Goal: Task Accomplishment & Management: Use online tool/utility

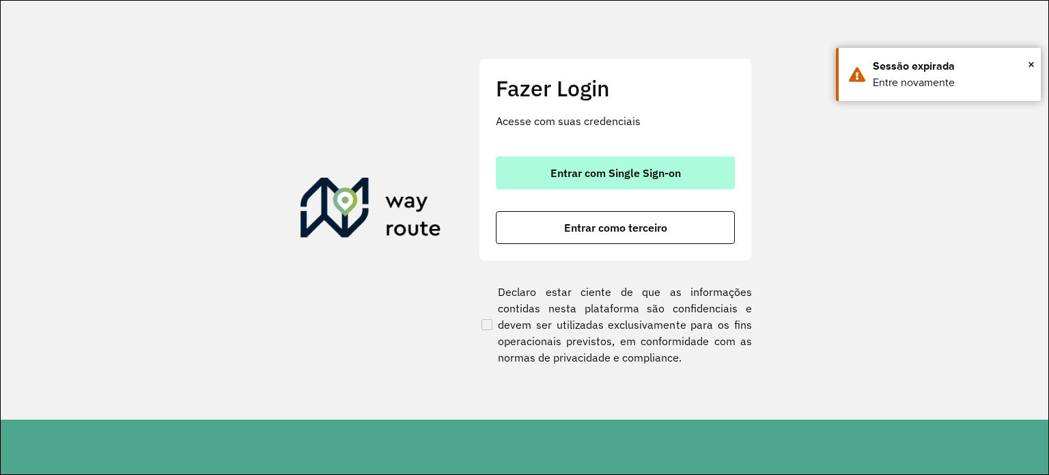
click at [658, 181] on button "Entrar com Single Sign-on" at bounding box center [615, 172] width 239 height 33
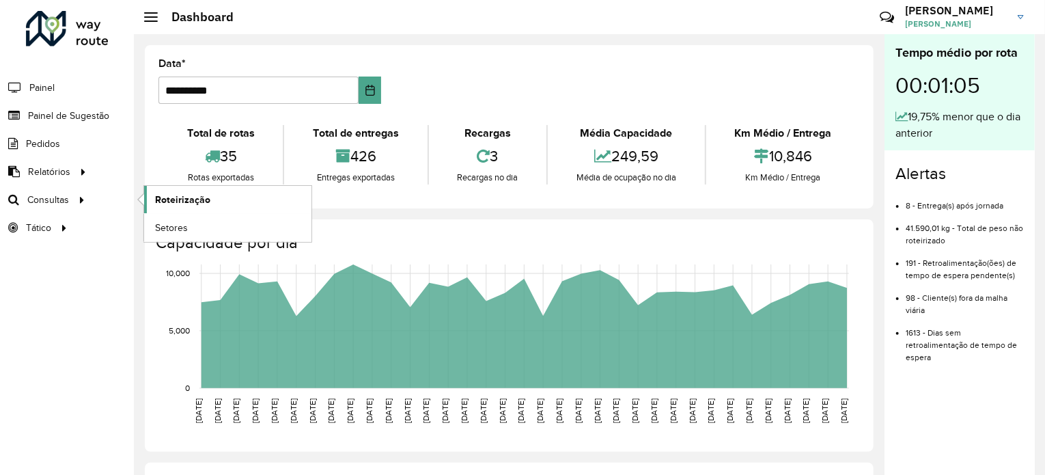
click at [179, 193] on span "Roteirização" at bounding box center [182, 200] width 55 height 14
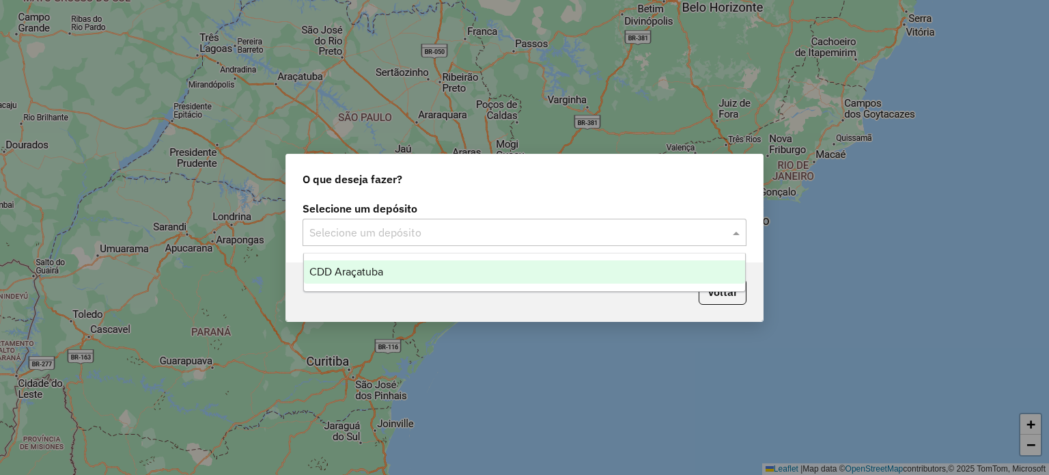
click at [492, 232] on input "text" at bounding box center [510, 233] width 403 height 16
click at [474, 279] on div "CDD Araçatuba" at bounding box center [525, 271] width 442 height 23
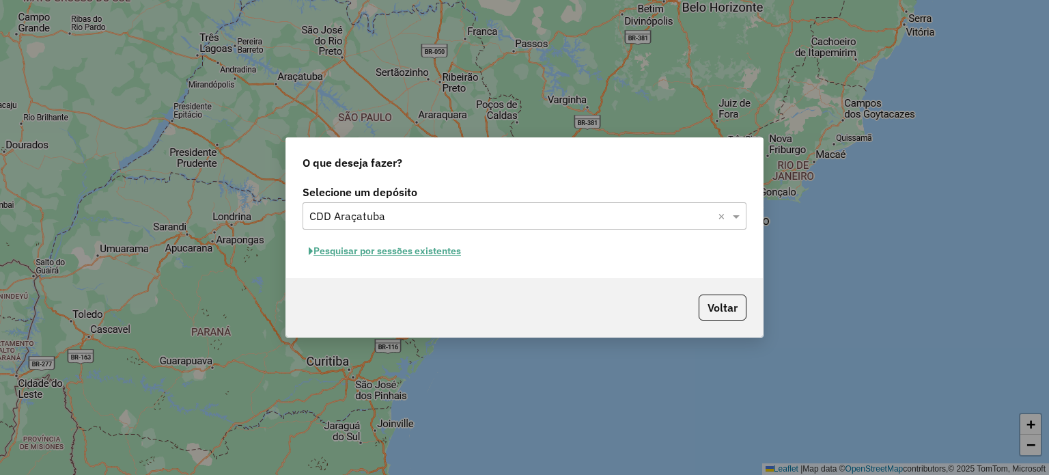
click at [436, 253] on button "Pesquisar por sessões existentes" at bounding box center [385, 250] width 165 height 21
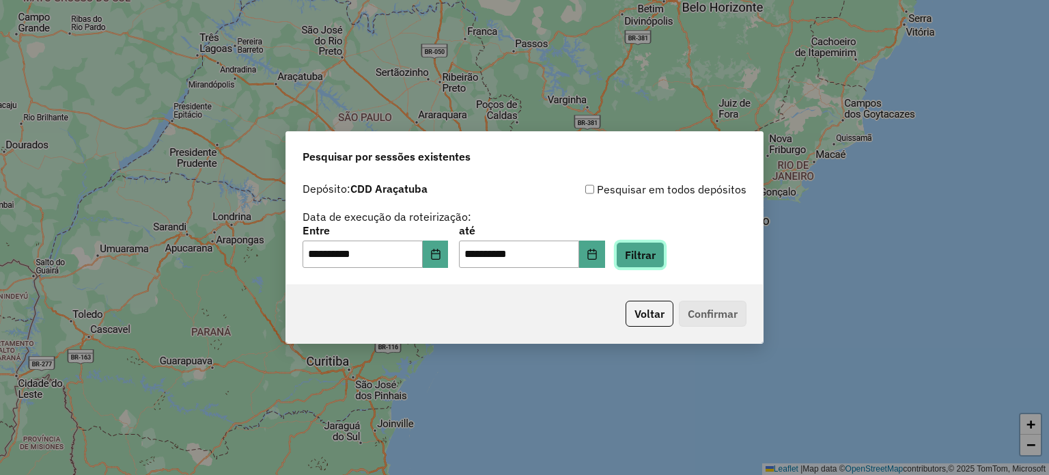
click at [655, 242] on button "Filtrar" at bounding box center [640, 255] width 48 height 26
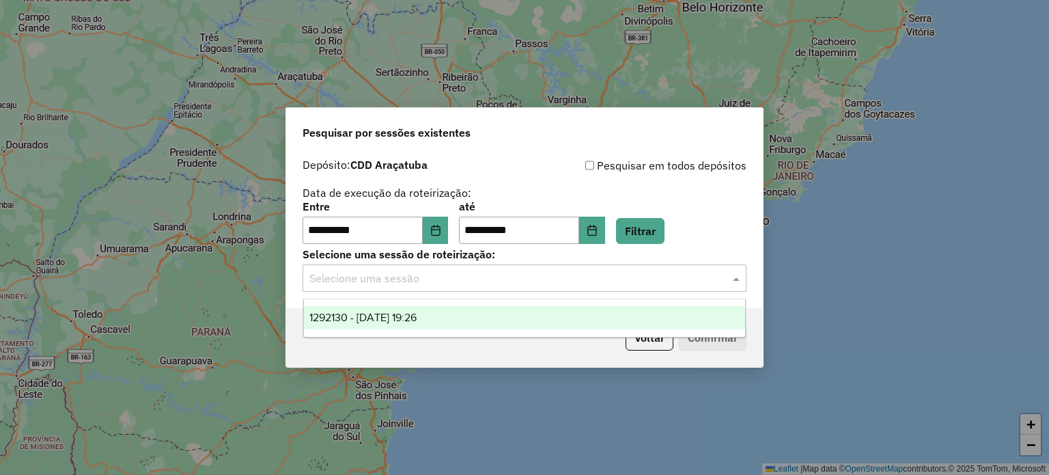
click at [509, 279] on input "text" at bounding box center [510, 278] width 403 height 16
click at [475, 317] on div "1292130 - 10/10/2025 19:26" at bounding box center [525, 317] width 442 height 23
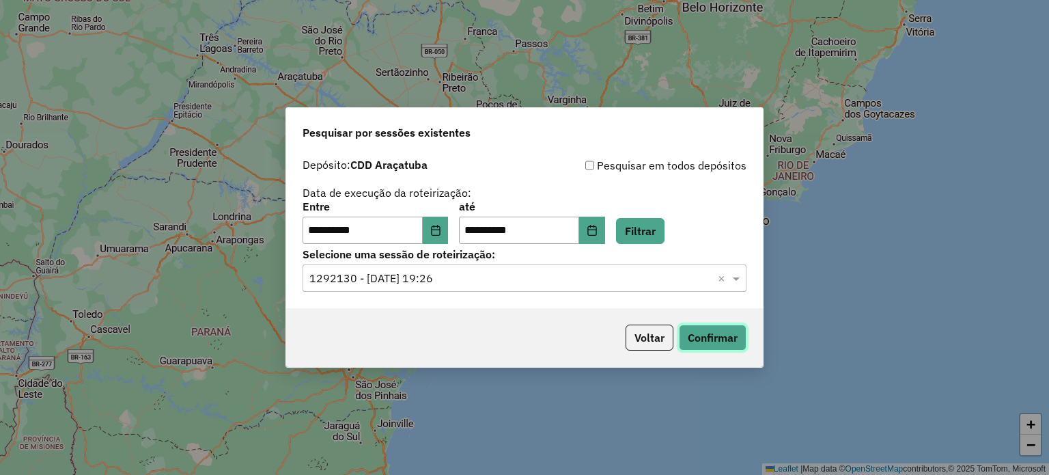
click at [714, 333] on button "Confirmar" at bounding box center [713, 337] width 68 height 26
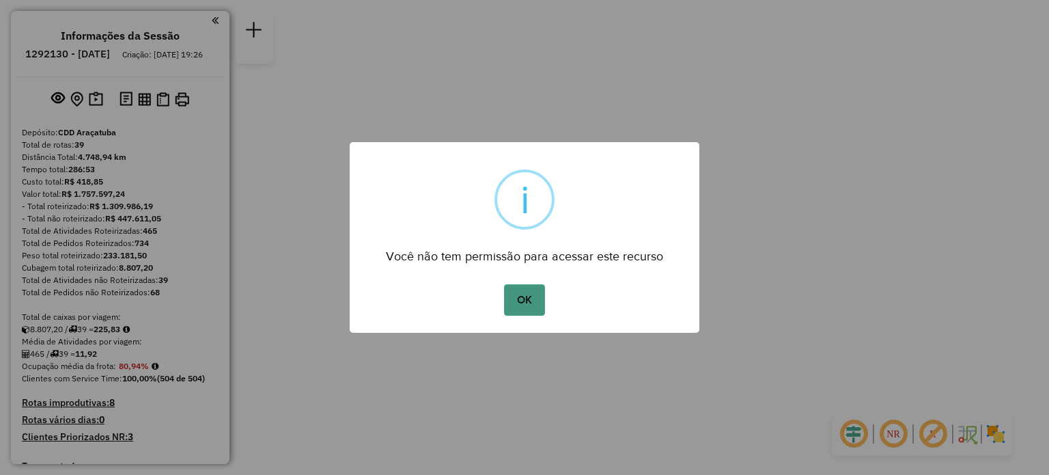
click at [525, 286] on button "OK" at bounding box center [524, 299] width 40 height 31
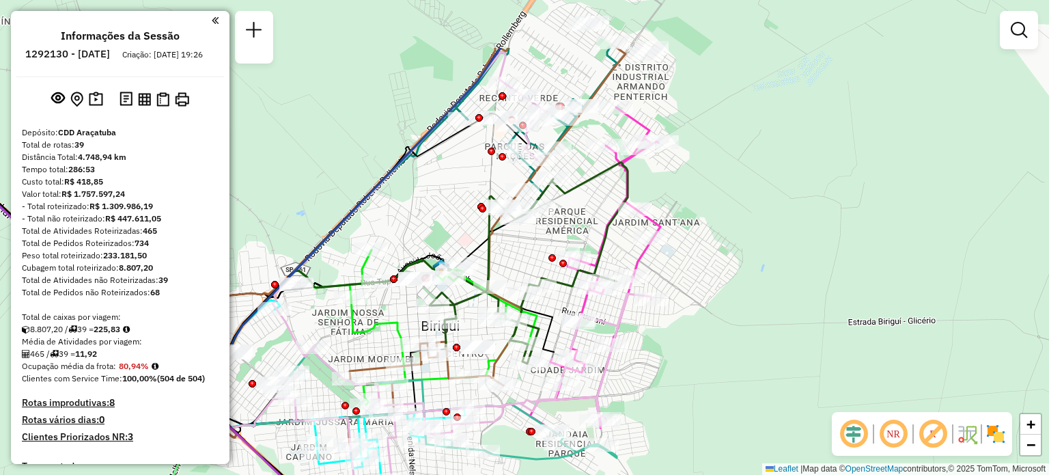
drag, startPoint x: 554, startPoint y: 238, endPoint x: 460, endPoint y: 323, distance: 127.2
click at [460, 323] on icon at bounding box center [529, 263] width 198 height 201
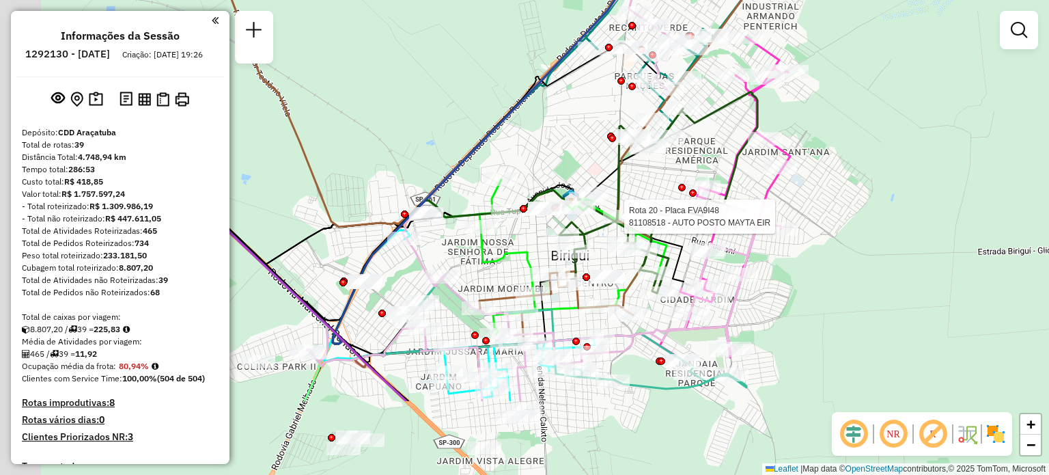
drag, startPoint x: 412, startPoint y: 246, endPoint x: 561, endPoint y: 124, distance: 193.2
click at [561, 124] on div "Rota 20 - Placa FVA9I48 81108518 - AUTO POSTO MAYTA EIR Janela de atendimento G…" at bounding box center [524, 237] width 1049 height 475
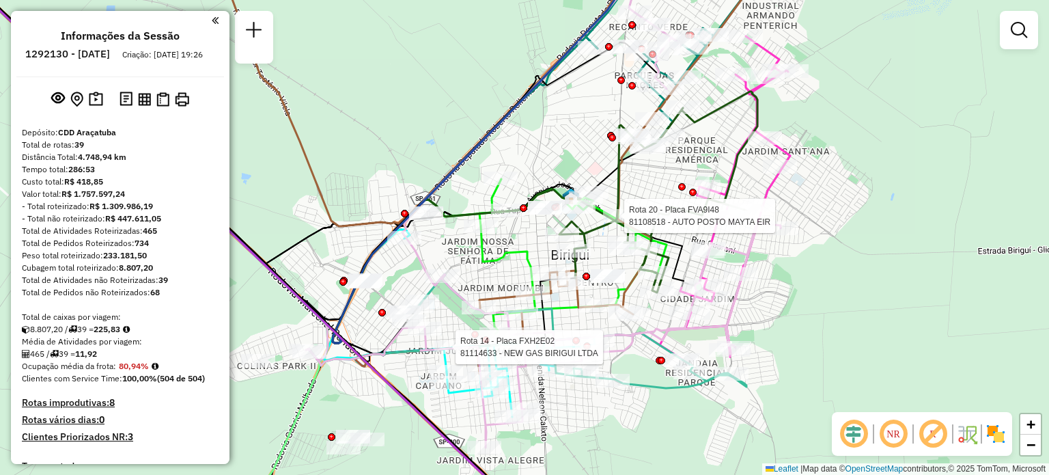
select select "**********"
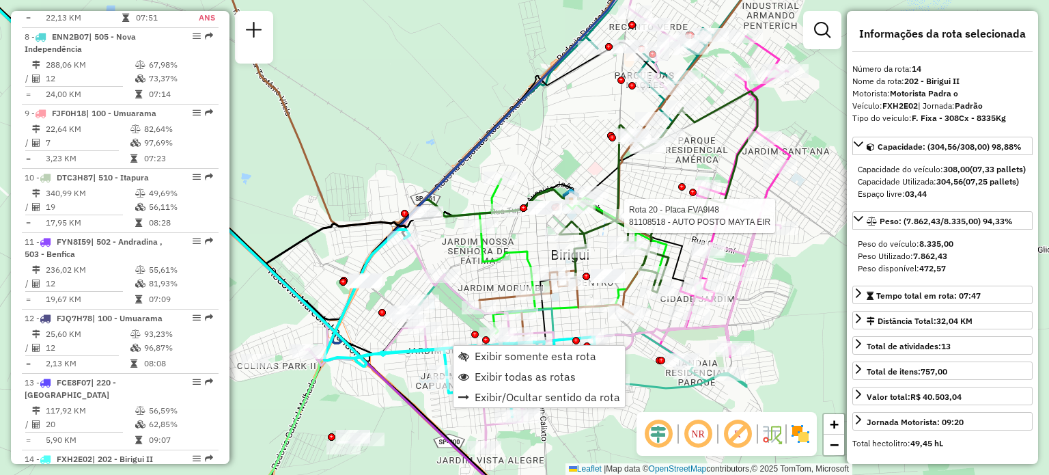
scroll to position [1417, 0]
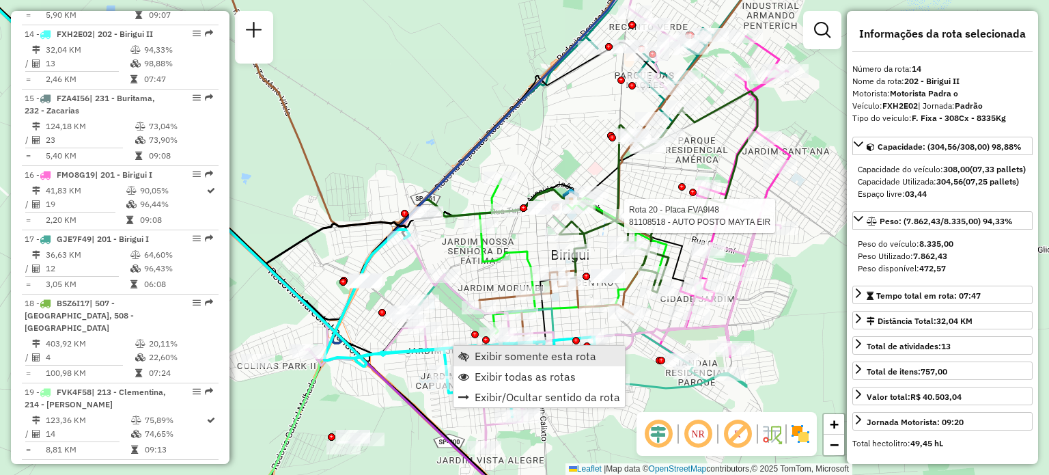
click at [483, 359] on span "Exibir somente esta rota" at bounding box center [536, 355] width 122 height 11
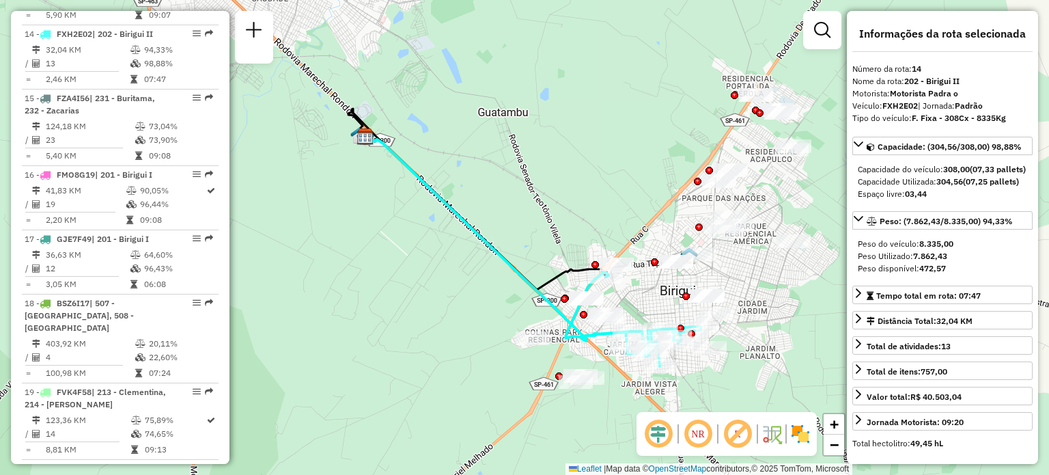
click at [805, 437] on img at bounding box center [801, 434] width 22 height 22
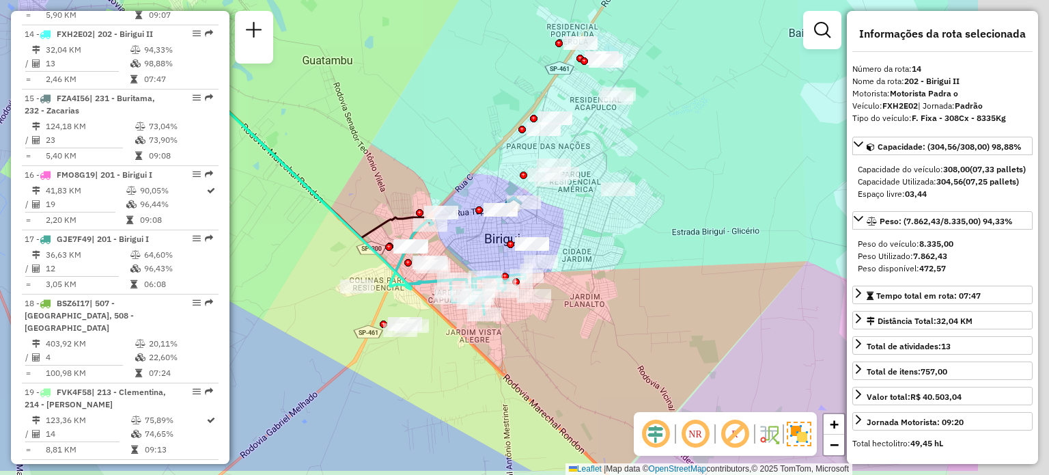
drag, startPoint x: 774, startPoint y: 368, endPoint x: 598, endPoint y: 316, distance: 183.7
click at [598, 316] on div "Janela de atendimento Grade de atendimento Capacidade Transportadoras Veículos …" at bounding box center [524, 237] width 1049 height 475
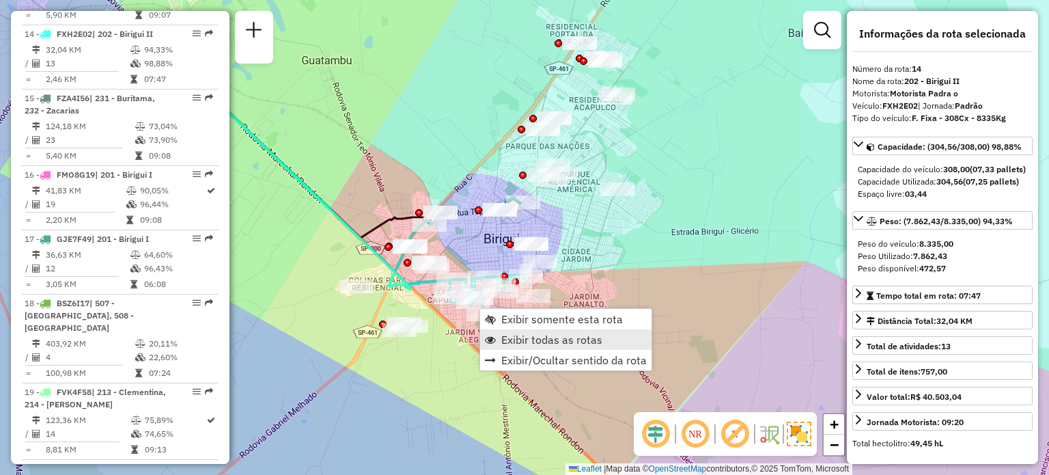
click at [497, 343] on link "Exibir todas as rotas" at bounding box center [565, 339] width 171 height 20
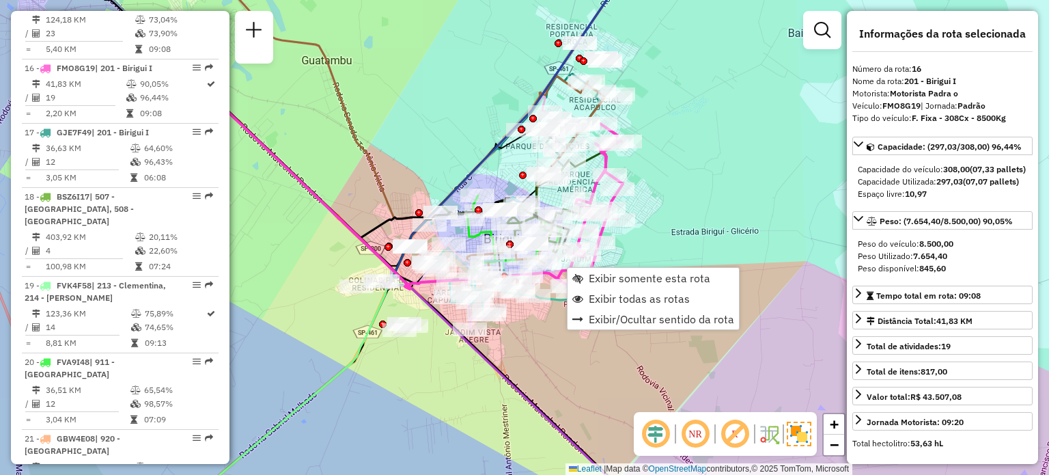
scroll to position [1557, 0]
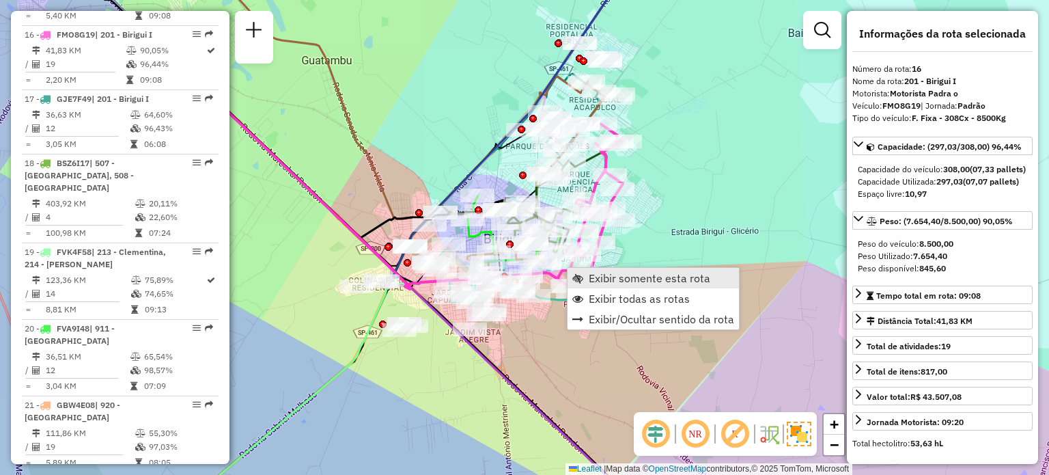
click at [596, 280] on span "Exibir somente esta rota" at bounding box center [650, 278] width 122 height 11
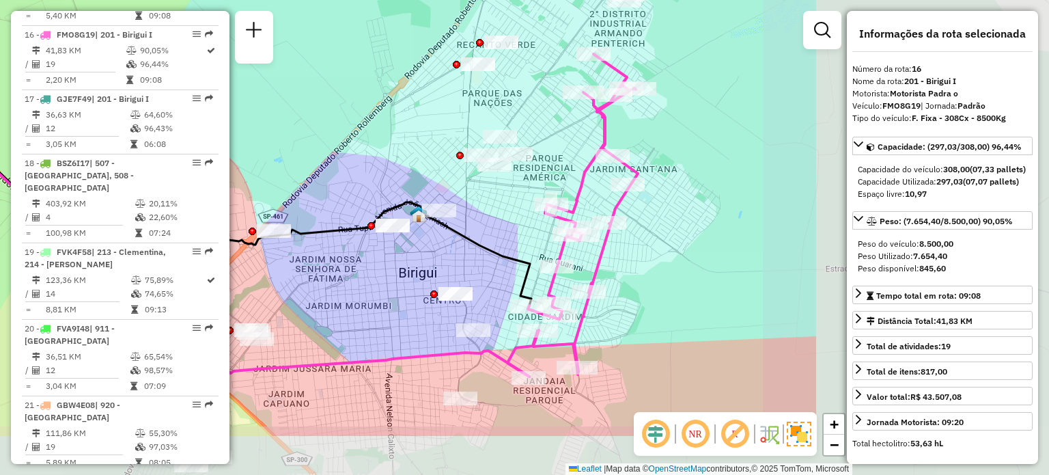
drag, startPoint x: 677, startPoint y: 304, endPoint x: 339, endPoint y: 218, distance: 348.2
click at [339, 218] on div "Janela de atendimento Grade de atendimento Capacidade Transportadoras Veículos …" at bounding box center [524, 237] width 1049 height 475
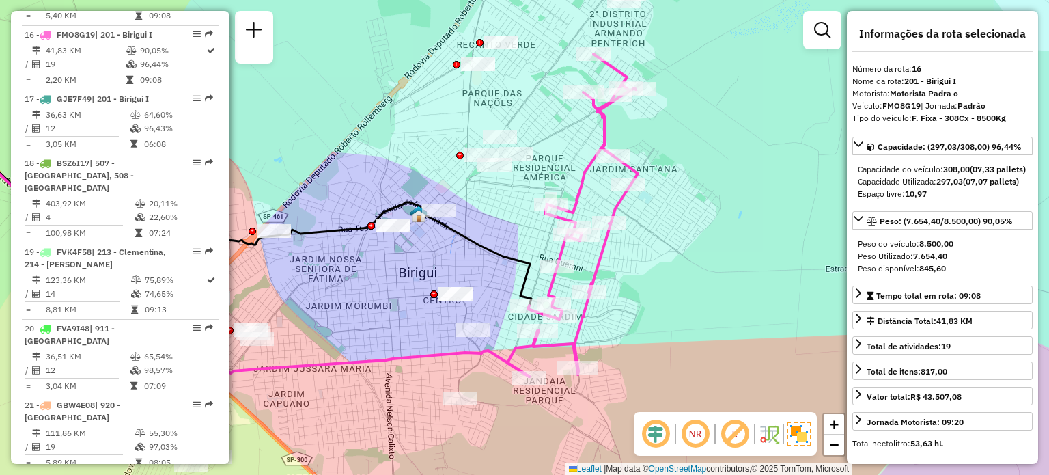
click at [697, 434] on em at bounding box center [695, 433] width 33 height 33
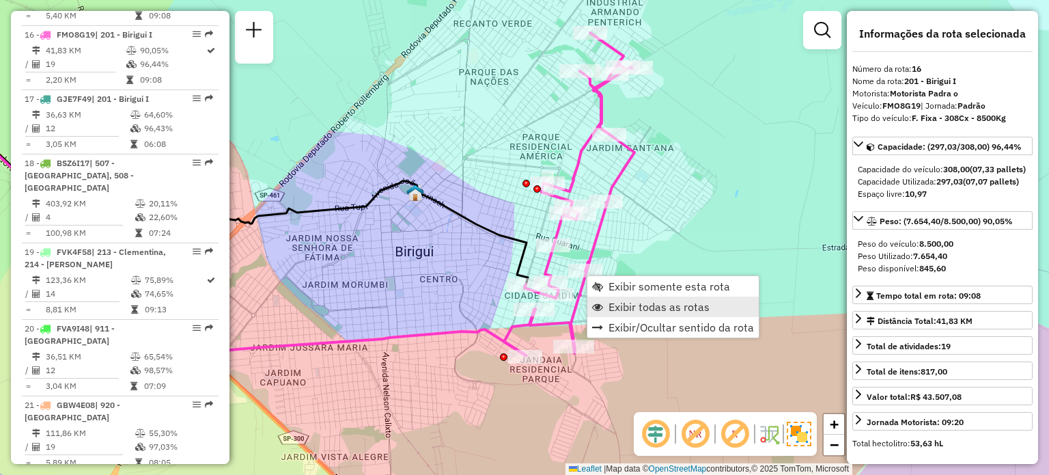
click at [605, 308] on link "Exibir todas as rotas" at bounding box center [672, 306] width 171 height 20
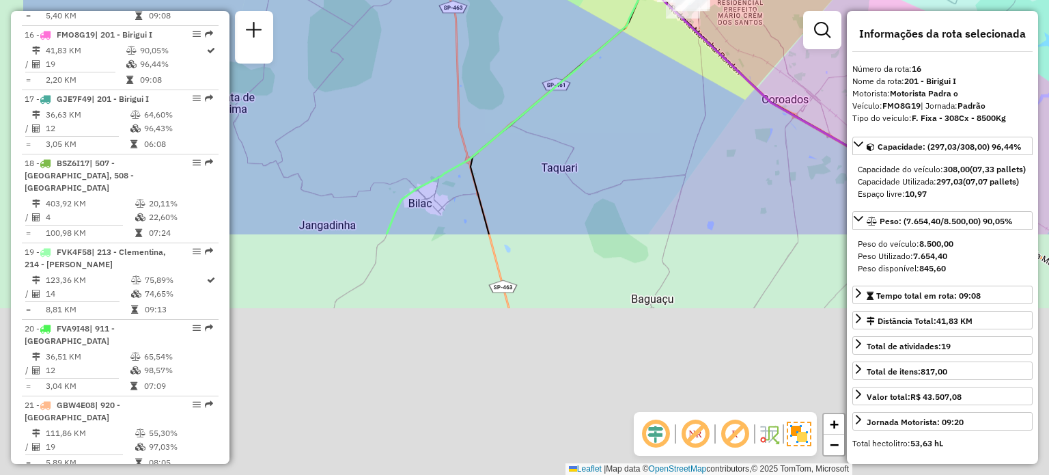
drag, startPoint x: 492, startPoint y: 413, endPoint x: 626, endPoint y: 117, distance: 324.3
click at [626, 117] on div "Janela de atendimento Grade de atendimento Capacidade Transportadoras Veículos …" at bounding box center [524, 237] width 1049 height 475
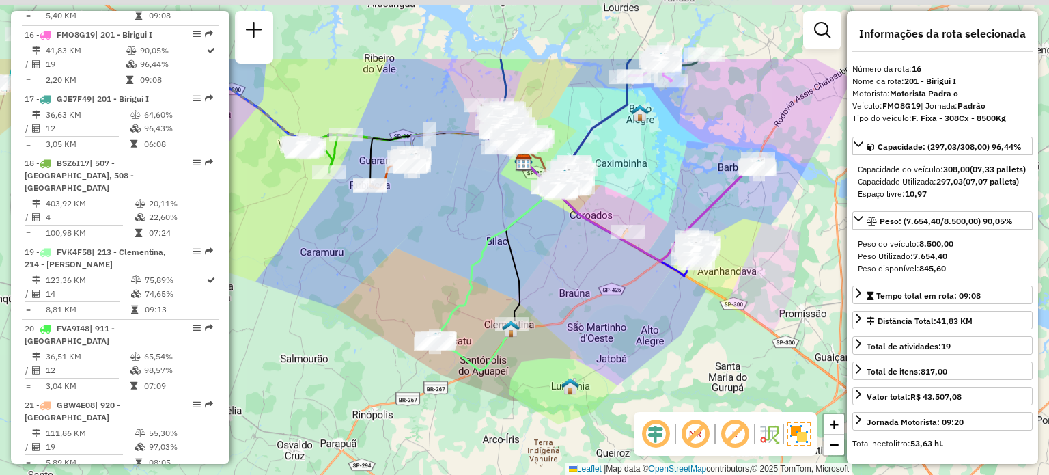
drag, startPoint x: 488, startPoint y: 156, endPoint x: 405, endPoint y: 262, distance: 134.8
click at [405, 262] on div "Janela de atendimento Grade de atendimento Capacidade Transportadoras Veículos …" at bounding box center [524, 237] width 1049 height 475
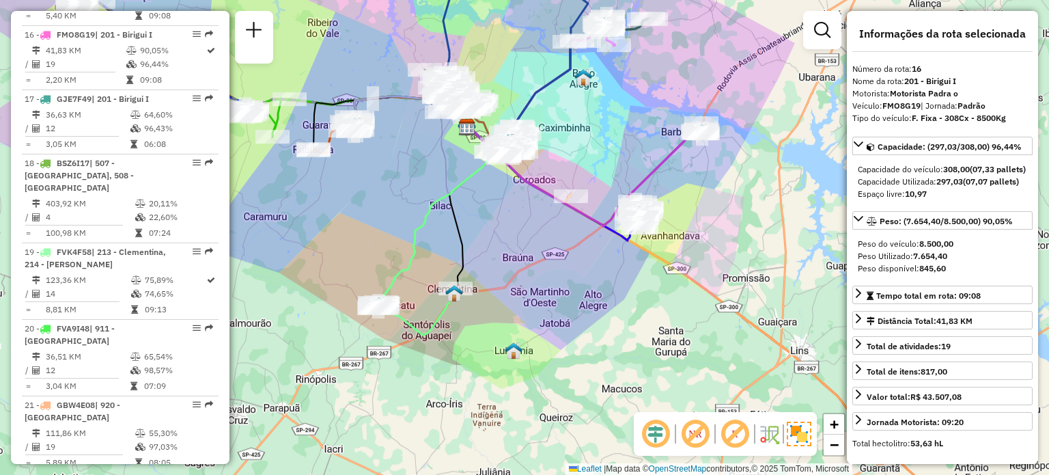
drag, startPoint x: 557, startPoint y: 360, endPoint x: 501, endPoint y: 324, distance: 66.9
click at [501, 324] on div "Janela de atendimento Grade de atendimento Capacidade Transportadoras Veículos …" at bounding box center [524, 237] width 1049 height 475
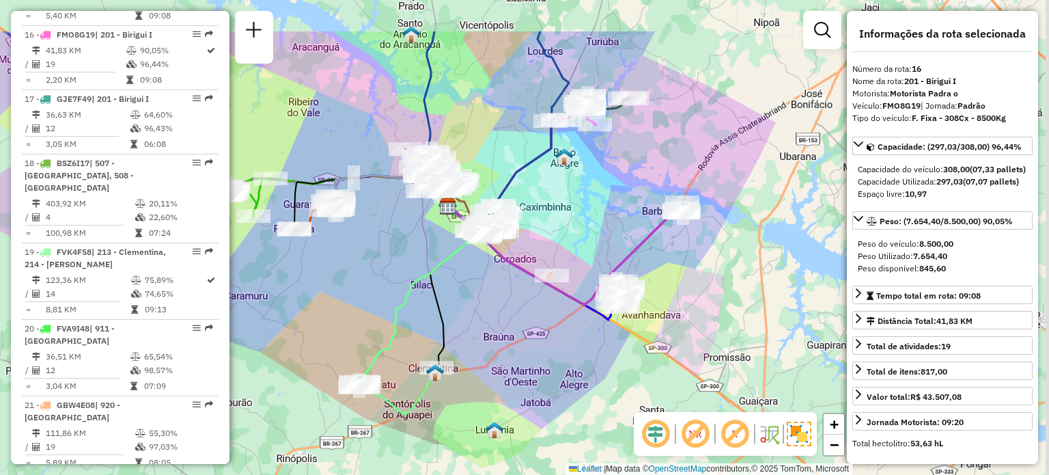
drag, startPoint x: 582, startPoint y: 327, endPoint x: 562, endPoint y: 407, distance: 82.3
click at [562, 407] on div "Janela de atendimento Grade de atendimento Capacidade Transportadoras Veículos …" at bounding box center [524, 237] width 1049 height 475
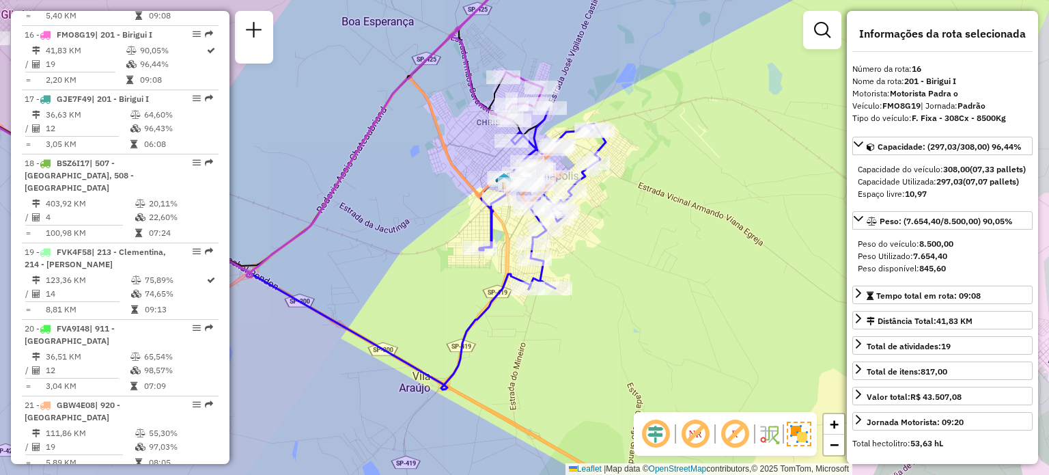
click at [425, 243] on div "Janela de atendimento Grade de atendimento Capacidade Transportadoras Veículos …" at bounding box center [524, 237] width 1049 height 475
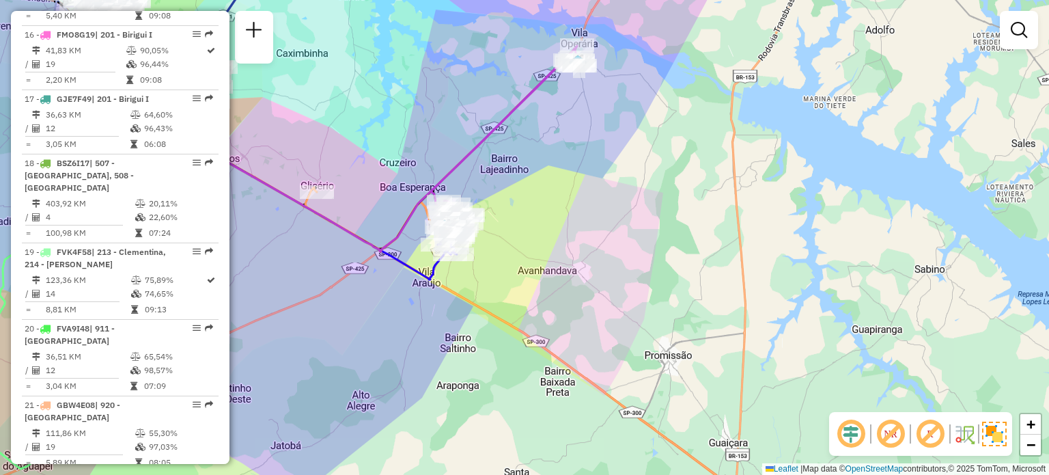
scroll to position [2308, 0]
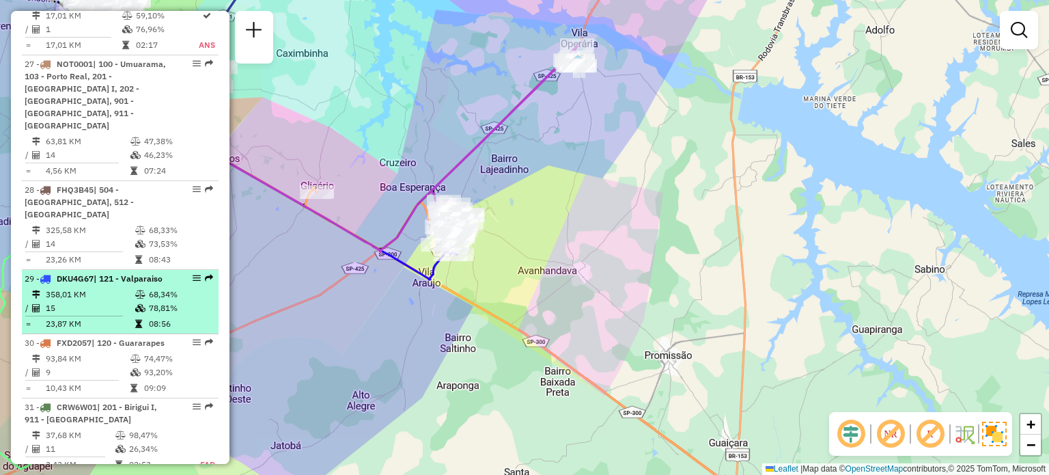
select select "**********"
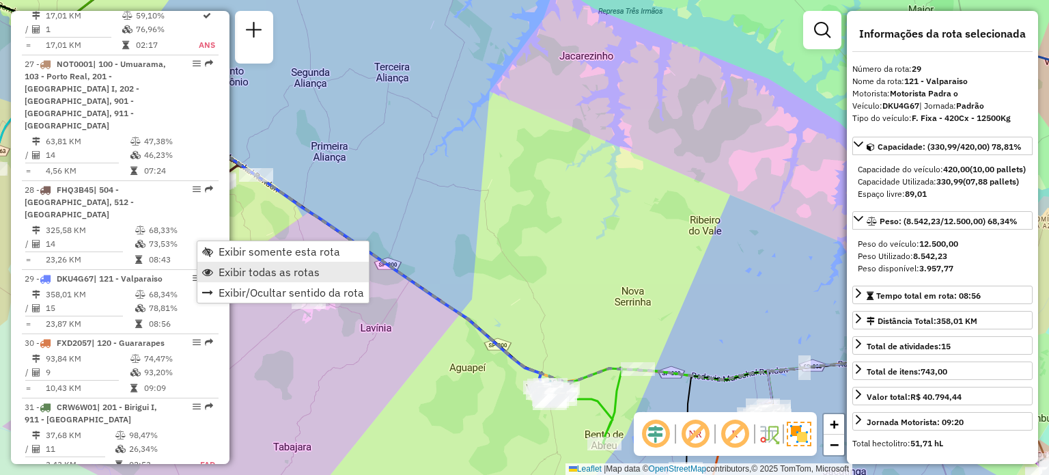
click at [234, 268] on span "Exibir todas as rotas" at bounding box center [269, 271] width 101 height 11
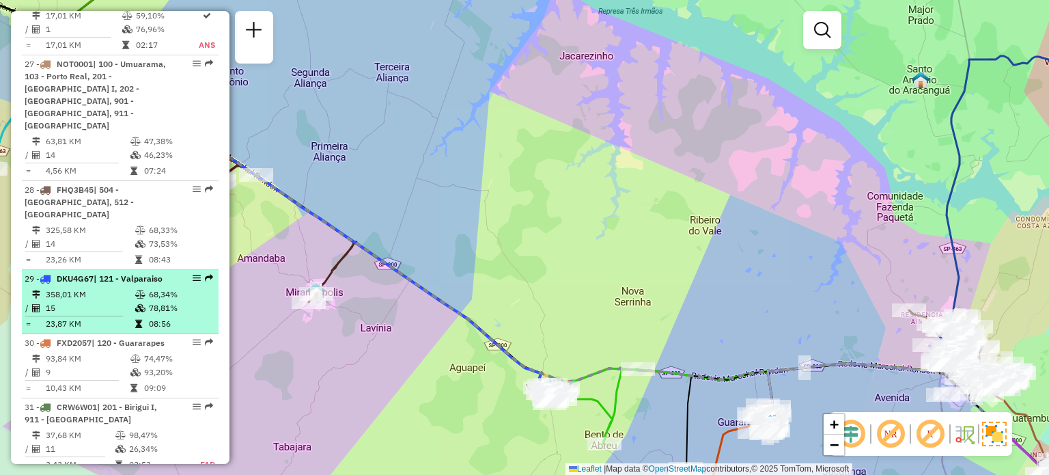
select select "**********"
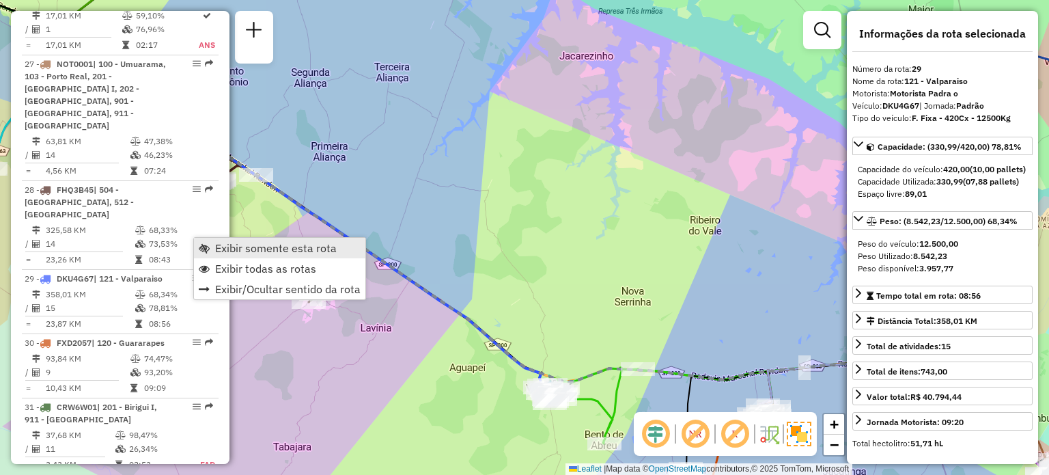
click at [251, 248] on span "Exibir somente esta rota" at bounding box center [276, 247] width 122 height 11
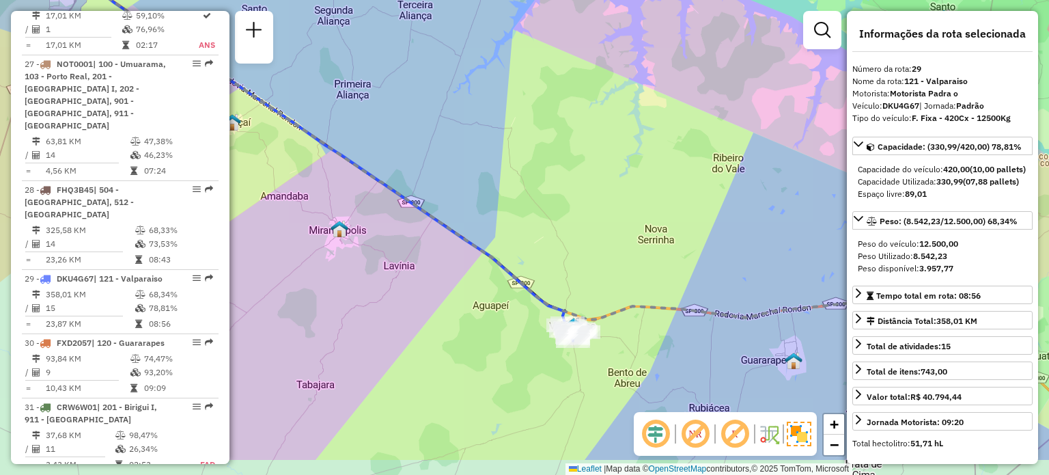
drag, startPoint x: 446, startPoint y: 288, endPoint x: 448, endPoint y: 217, distance: 71.1
click at [448, 217] on div "Janela de atendimento Grade de atendimento Capacidade Transportadoras Veículos …" at bounding box center [524, 237] width 1049 height 475
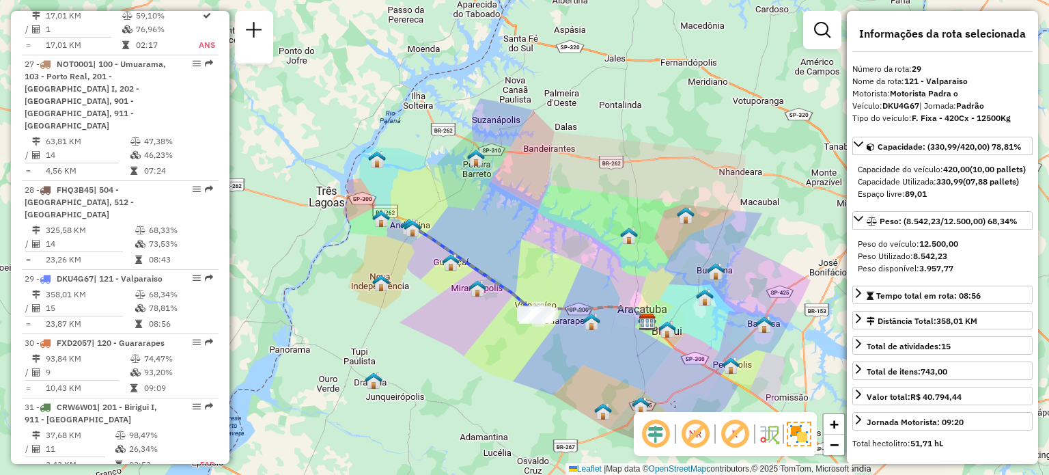
drag, startPoint x: 649, startPoint y: 364, endPoint x: 569, endPoint y: 359, distance: 80.1
click at [569, 359] on div "Janela de atendimento Grade de atendimento Capacidade Transportadoras Veículos …" at bounding box center [524, 237] width 1049 height 475
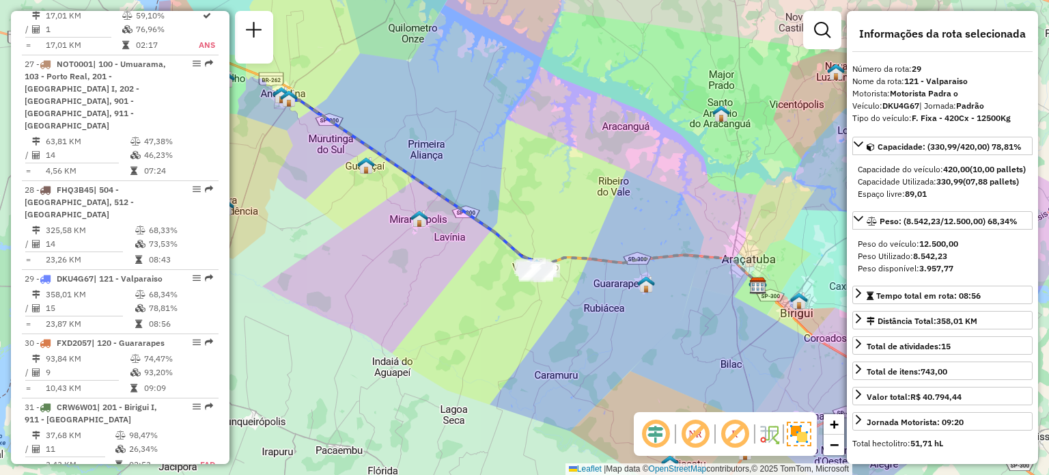
drag, startPoint x: 481, startPoint y: 335, endPoint x: 522, endPoint y: 335, distance: 41.0
click at [522, 335] on div "Janela de atendimento Grade de atendimento Capacidade Transportadoras Veículos …" at bounding box center [524, 237] width 1049 height 475
